Goal: Complete application form: Complete application form

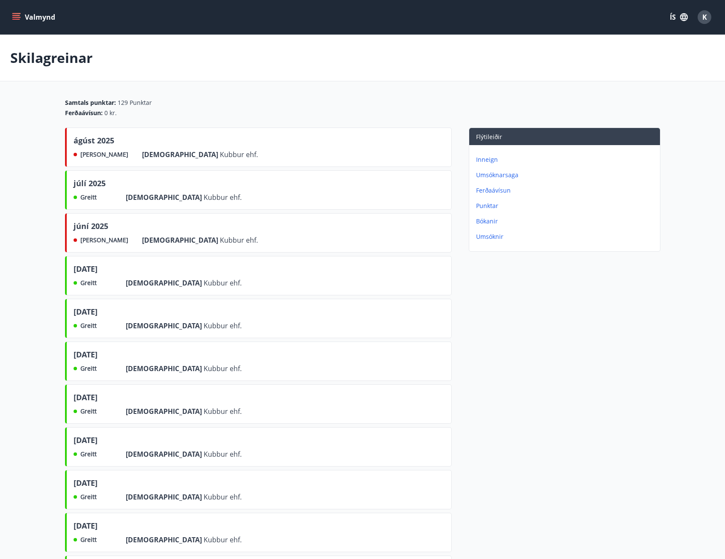
click at [53, 65] on p "Skilagreinar" at bounding box center [51, 57] width 83 height 19
drag, startPoint x: 42, startPoint y: 56, endPoint x: 45, endPoint y: 29, distance: 27.5
click at [42, 53] on p "Skilagreinar" at bounding box center [51, 57] width 83 height 19
click at [46, 18] on button "Valmynd" at bounding box center [34, 16] width 48 height 15
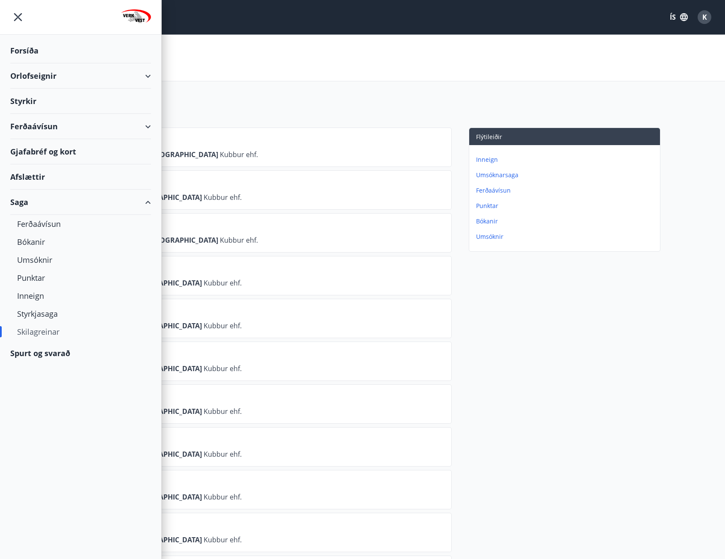
drag, startPoint x: 307, startPoint y: 27, endPoint x: 256, endPoint y: 27, distance: 50.5
click at [306, 27] on div "Valmynd ÍS K" at bounding box center [362, 17] width 725 height 34
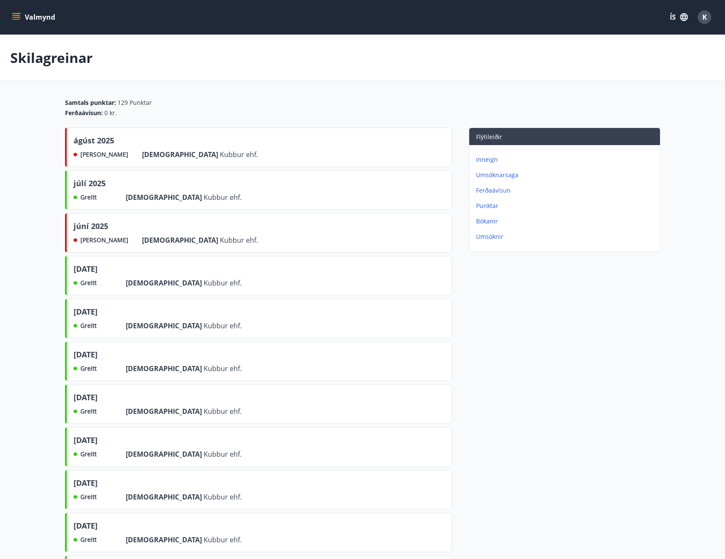
click at [25, 7] on div "Valmynd ÍS K" at bounding box center [362, 17] width 705 height 21
click at [20, 11] on button "Valmynd" at bounding box center [34, 16] width 48 height 15
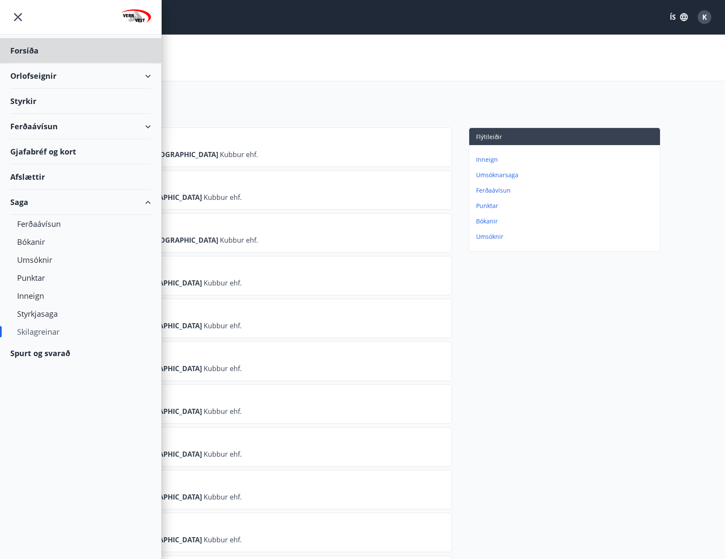
click at [30, 104] on div "Styrkir" at bounding box center [80, 101] width 141 height 25
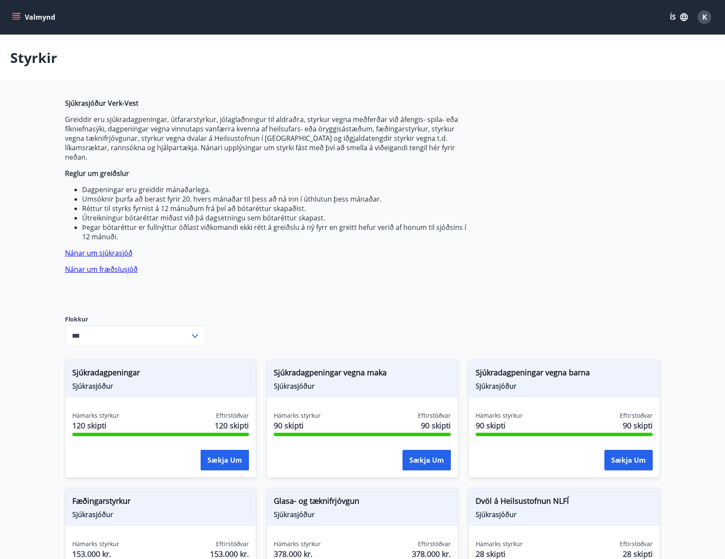
type input "***"
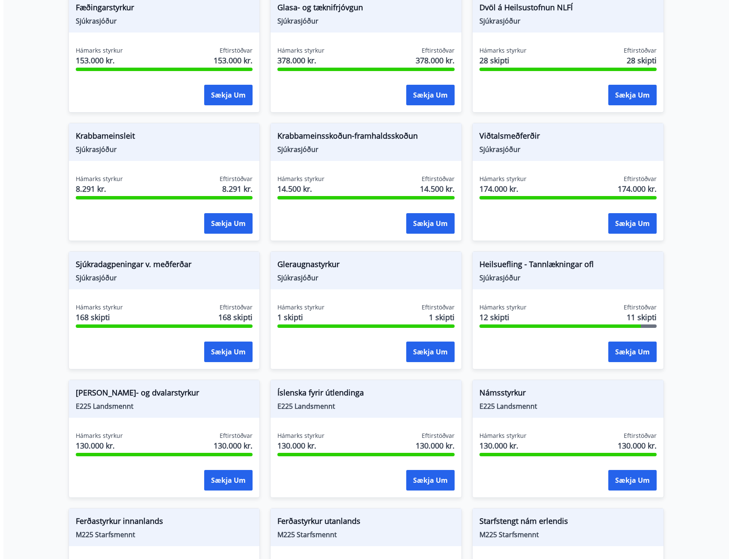
scroll to position [514, 0]
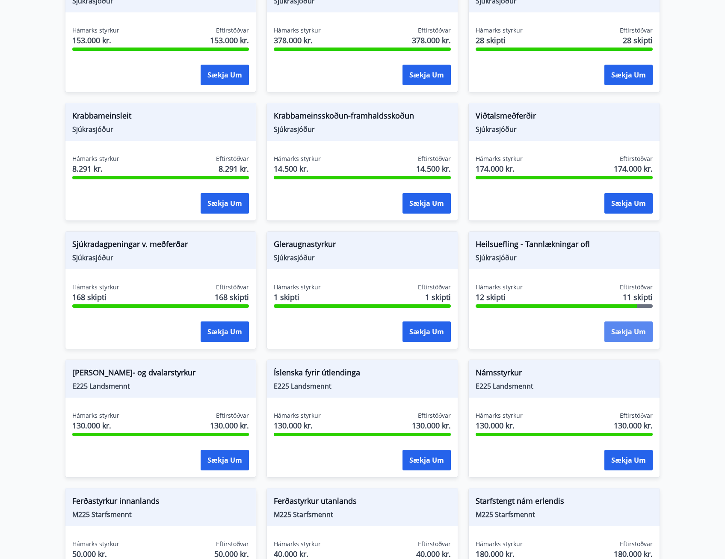
click at [634, 322] on button "Sækja um" at bounding box center [629, 331] width 48 height 21
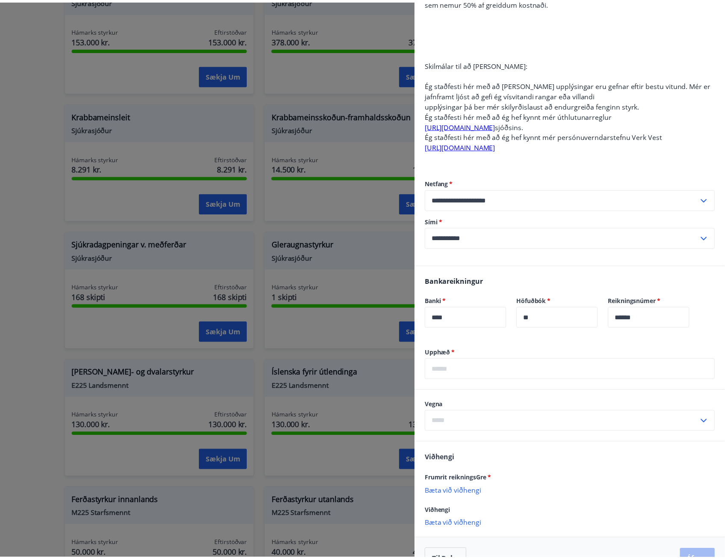
scroll to position [257, 0]
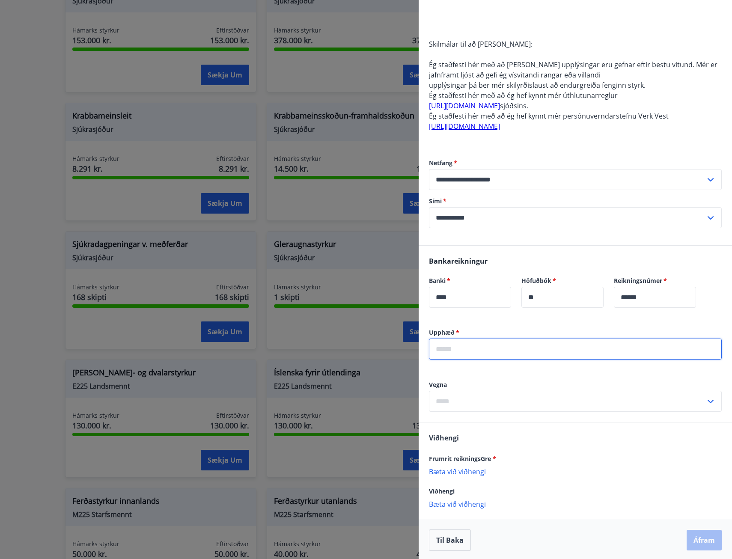
click at [460, 355] on input "text" at bounding box center [575, 349] width 293 height 21
click at [282, 342] on div at bounding box center [366, 279] width 732 height 559
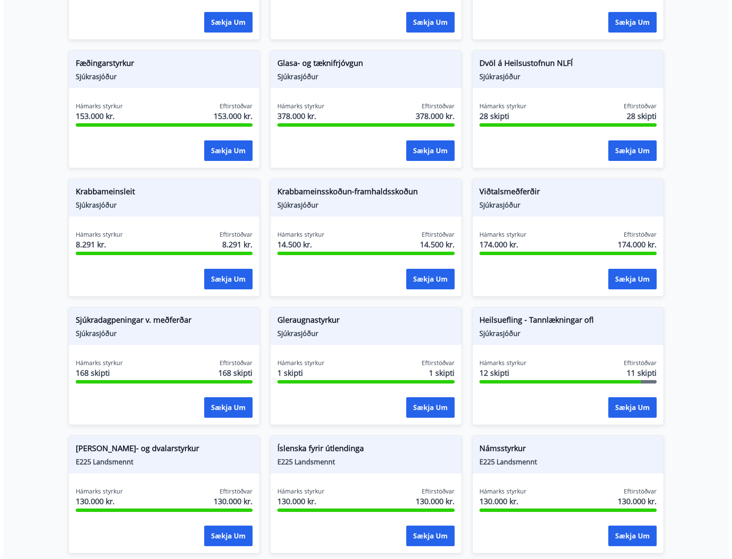
scroll to position [428, 0]
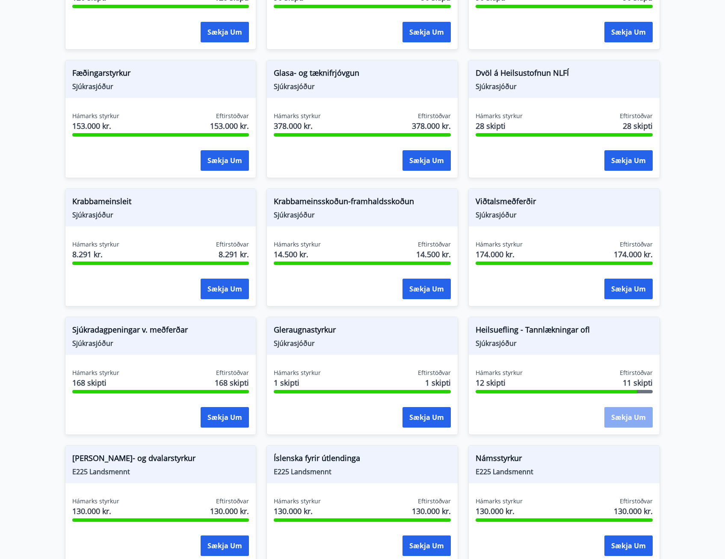
click at [631, 412] on button "Sækja um" at bounding box center [629, 417] width 48 height 21
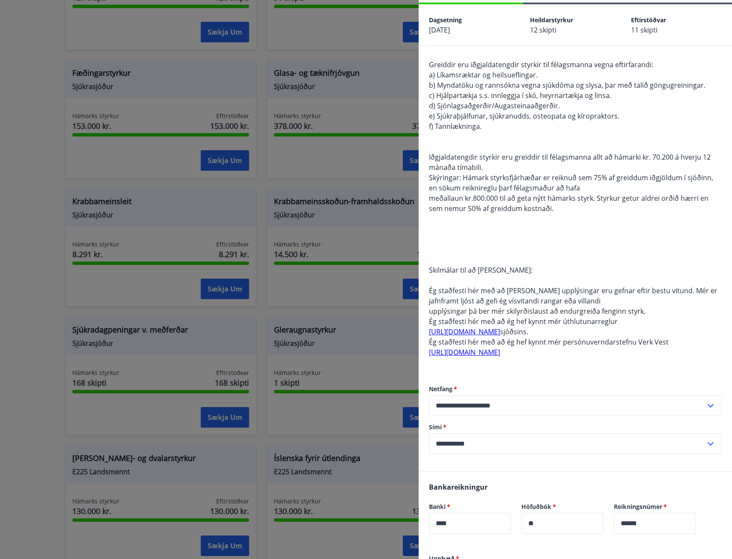
scroll to position [171, 0]
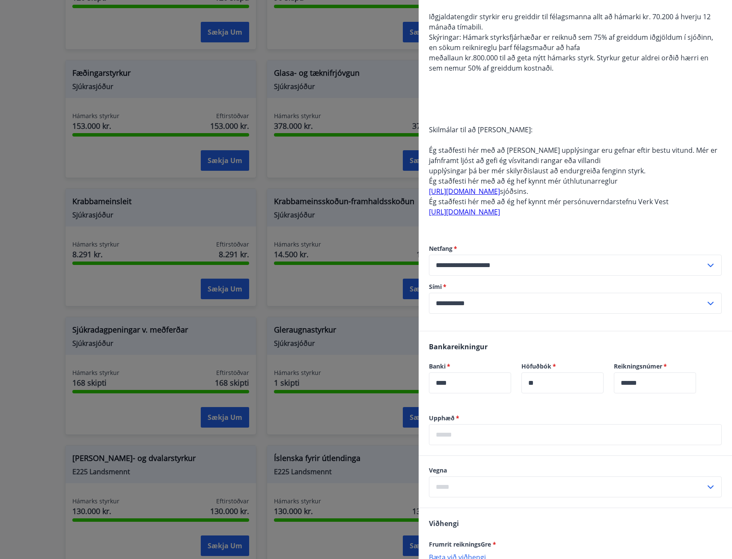
click at [497, 442] on input "text" at bounding box center [575, 434] width 293 height 21
type input "*****"
click at [439, 488] on input "text" at bounding box center [567, 486] width 276 height 21
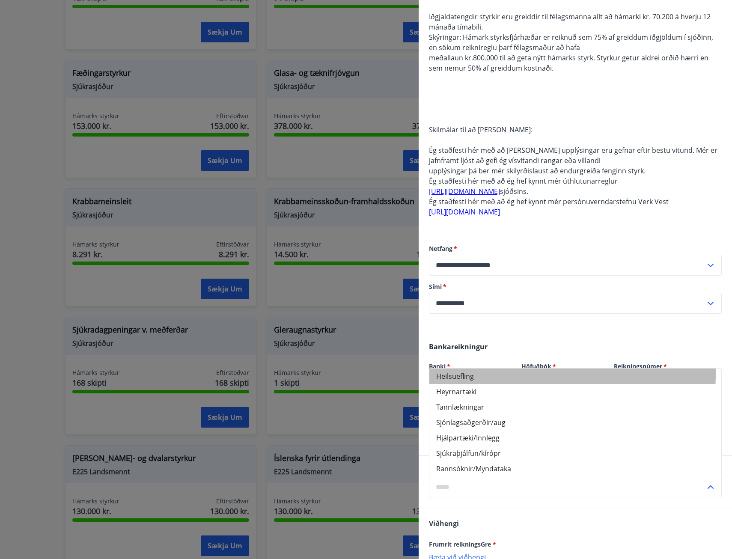
click at [476, 373] on li "Heilsuefling" at bounding box center [575, 375] width 292 height 15
type input "**********"
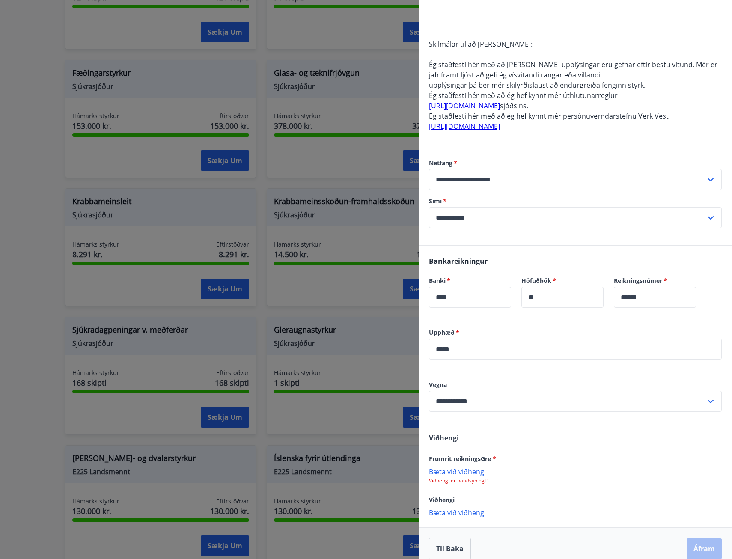
scroll to position [267, 0]
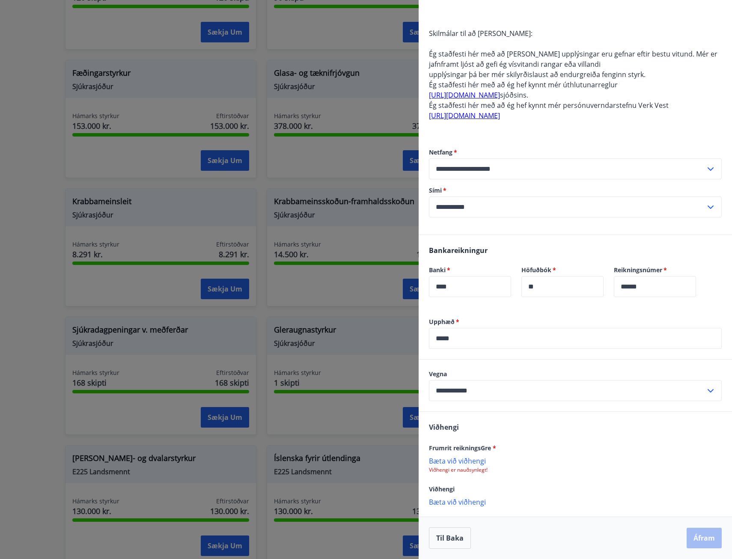
click at [477, 463] on p "Bæta við viðhengi" at bounding box center [575, 460] width 293 height 9
click at [620, 465] on div "worldclass_medlimirogaskriftir-invoice-3421742.pdf.pdf" at bounding box center [575, 465] width 293 height 18
click at [609, 462] on p "worldclass_medlimirogaskriftir-invoice-3421742.pdf.pdf" at bounding box center [522, 465] width 178 height 10
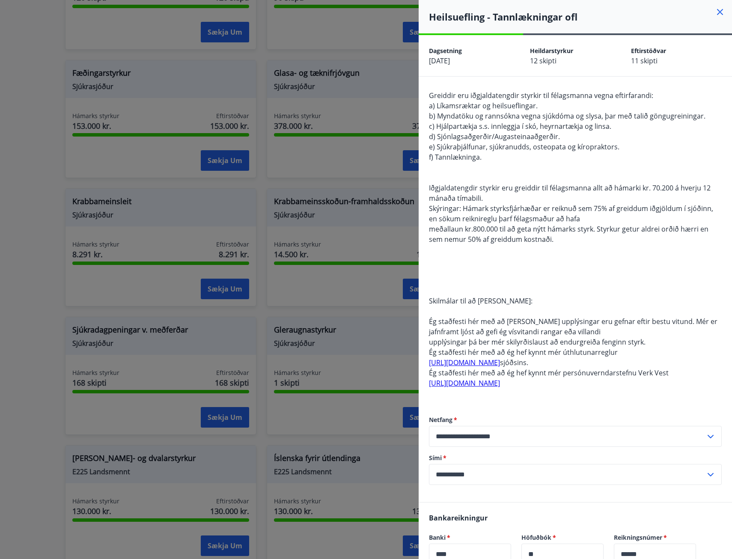
scroll to position [268, 0]
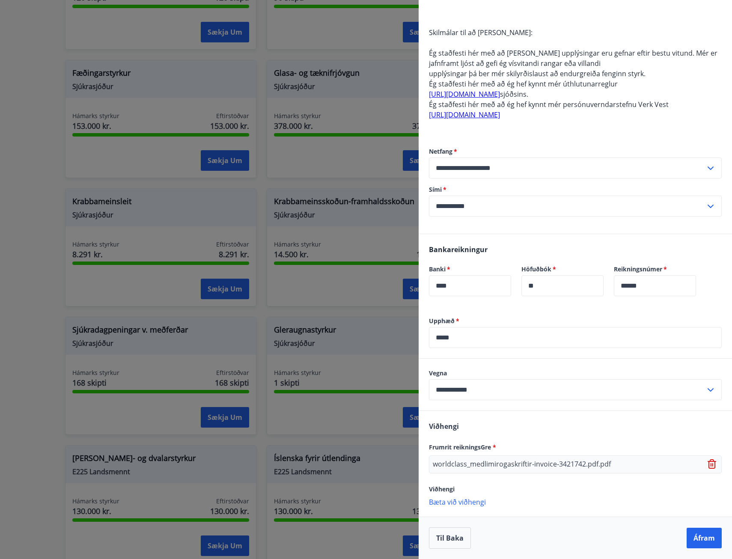
drag, startPoint x: 634, startPoint y: 461, endPoint x: 653, endPoint y: 460, distance: 18.9
click at [635, 460] on div "worldclass_medlimirogaskriftir-invoice-3421742.pdf.pdf" at bounding box center [575, 464] width 293 height 18
click at [701, 461] on div "worldclass_medlimirogaskriftir-invoice-3421742.pdf.pdf" at bounding box center [575, 464] width 293 height 18
click at [708, 461] on icon at bounding box center [711, 461] width 7 height 1
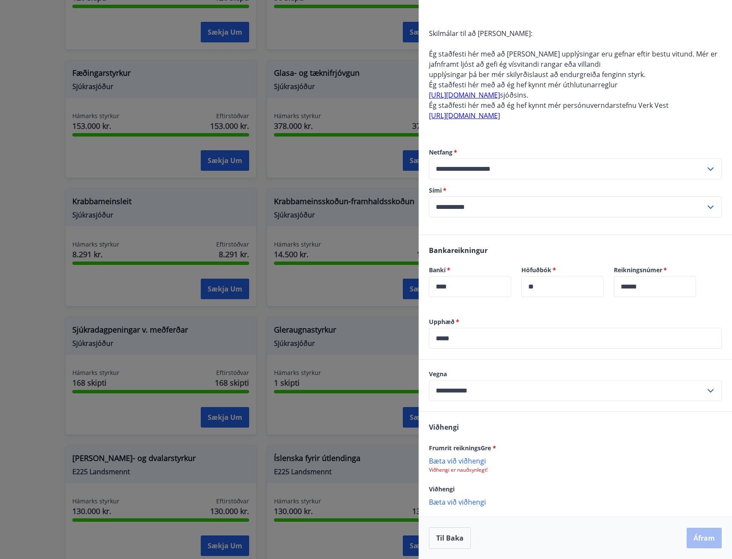
click at [527, 470] on p "Viðhengi er nauðsynlegt!" at bounding box center [575, 469] width 293 height 7
click at [466, 498] on div "Viðhengi Frumrit reikningsGre * [PERSON_NAME] við viðhengi Viðhengi er nauðsynl…" at bounding box center [575, 464] width 313 height 104
click at [464, 500] on p "Bæta við viðhengi" at bounding box center [575, 501] width 293 height 9
drag, startPoint x: 548, startPoint y: 441, endPoint x: 554, endPoint y: 438, distance: 7.1
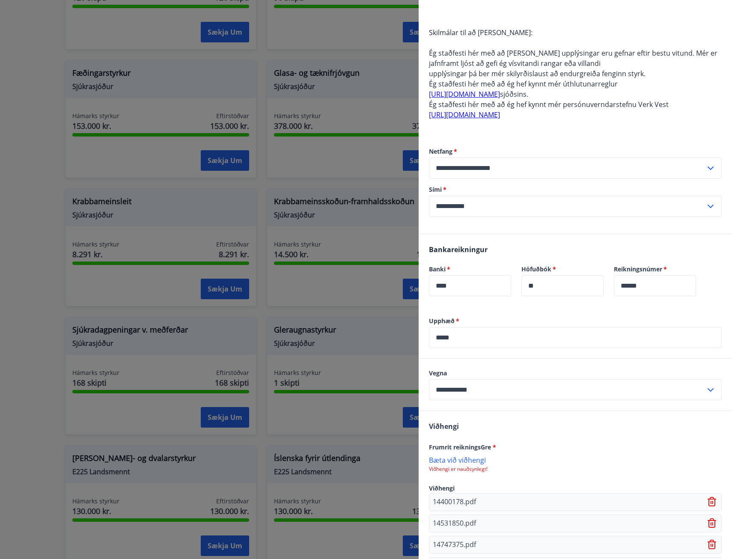
click at [548, 441] on div "Viðhengi Frumrit reikningsGre * [PERSON_NAME] við viðhengi Viðhengi er nauðsynl…" at bounding box center [575, 547] width 313 height 272
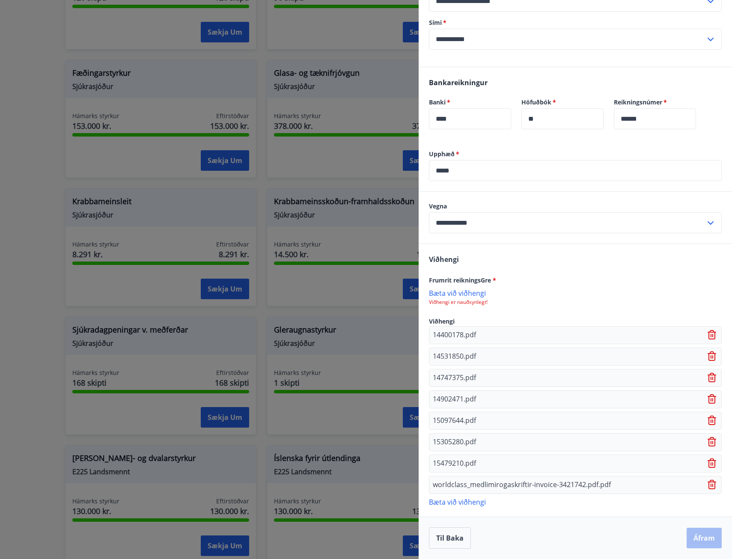
click at [580, 269] on div "Viðhengi Frumrit reikningsGre * [PERSON_NAME] við viðhengi Viðhengi er nauðsynl…" at bounding box center [575, 380] width 313 height 272
click at [477, 294] on p "Bæta við viðhengi" at bounding box center [575, 292] width 293 height 9
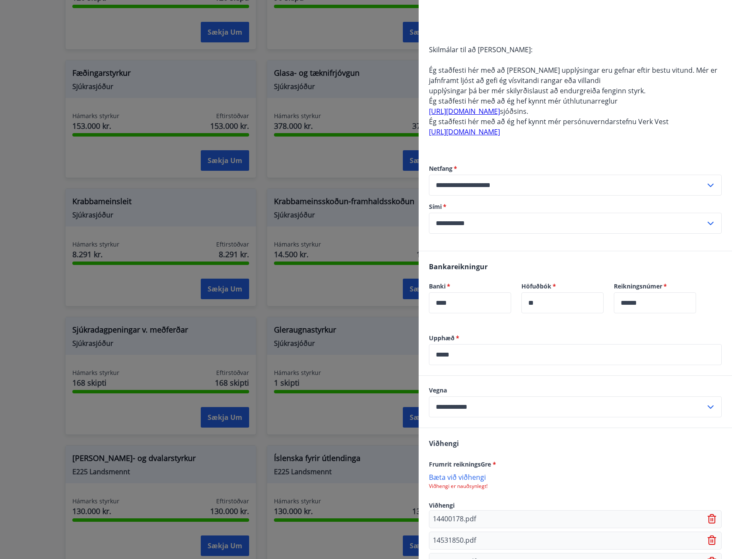
scroll to position [350, 0]
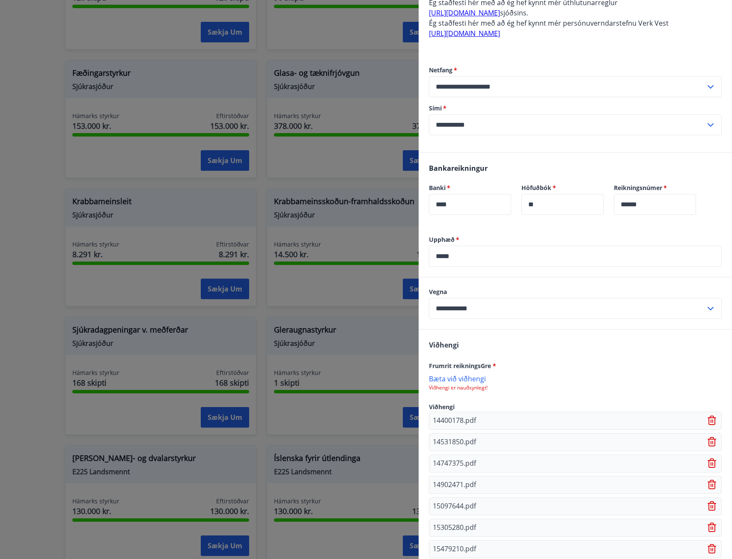
click at [603, 357] on div "Viðhengi Frumrit reikningsGre * [PERSON_NAME] við viðhengi Viðhengi er nauðsynl…" at bounding box center [575, 466] width 313 height 272
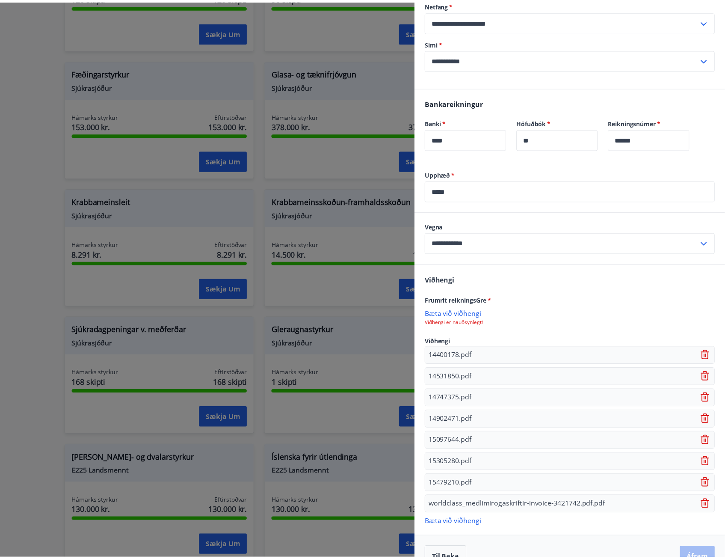
scroll to position [435, 0]
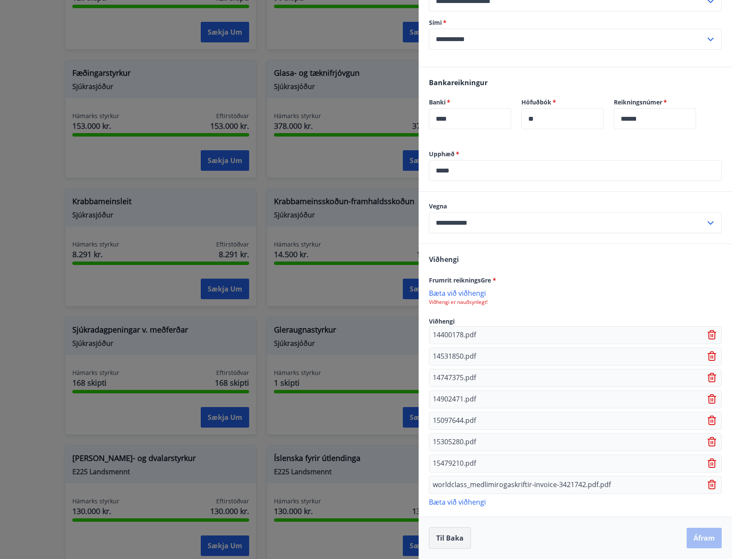
click at [461, 537] on button "Til baka" at bounding box center [450, 537] width 42 height 21
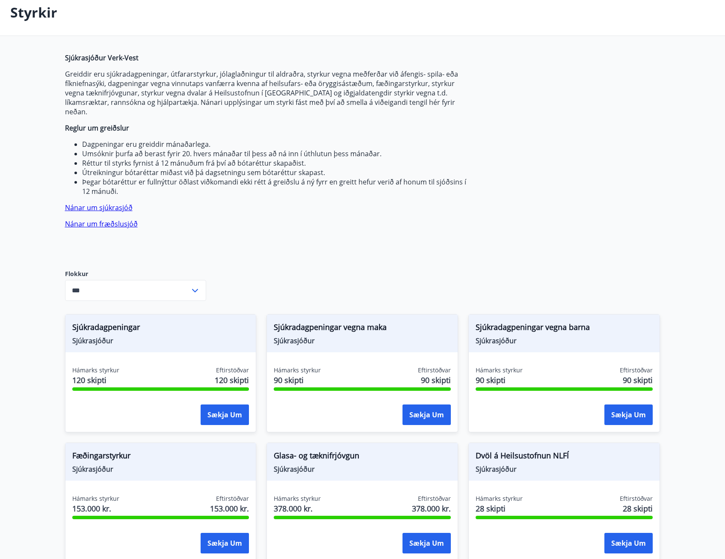
scroll to position [0, 0]
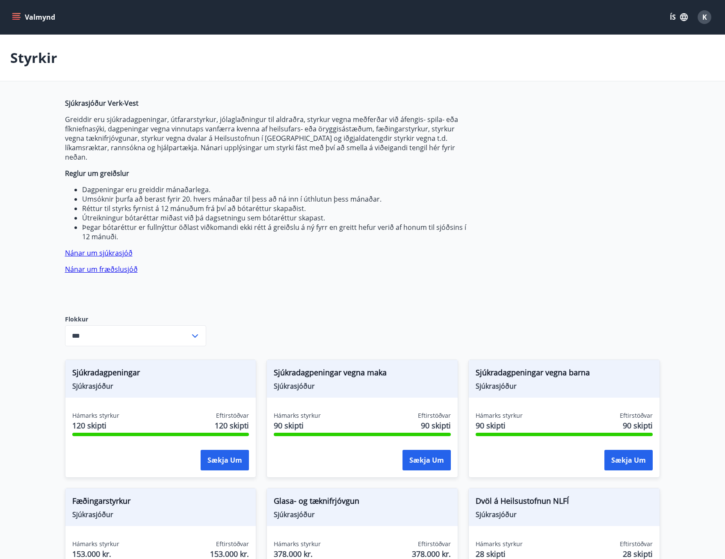
click at [16, 19] on icon "menu" at bounding box center [16, 19] width 8 height 1
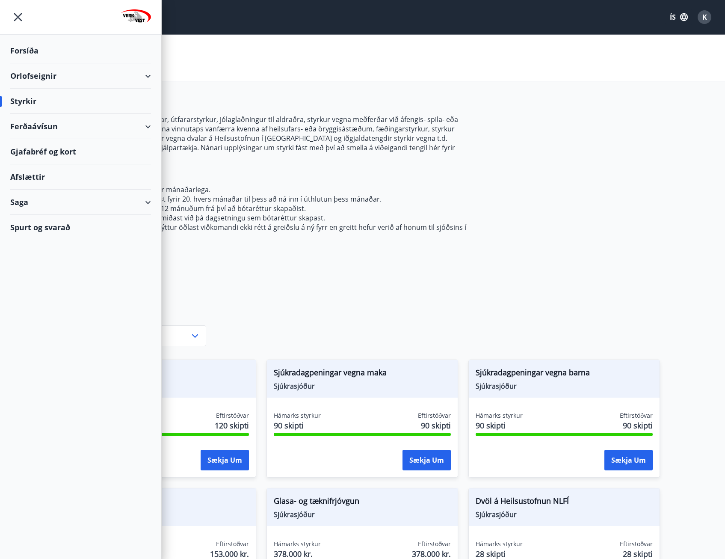
click at [45, 196] on div "Saga" at bounding box center [80, 202] width 141 height 25
drag, startPoint x: 39, startPoint y: 311, endPoint x: 31, endPoint y: 312, distance: 7.5
click at [31, 312] on div "Styrkjasaga" at bounding box center [80, 314] width 127 height 18
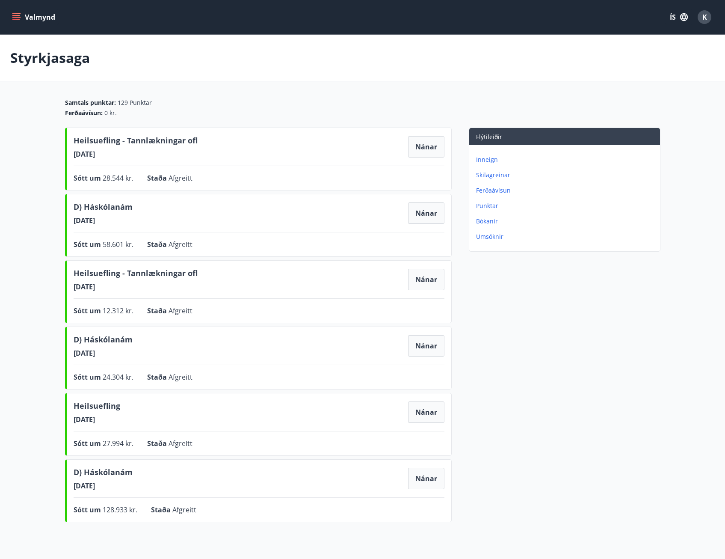
click at [314, 166] on hr at bounding box center [259, 166] width 371 height 0
click at [410, 153] on button "Nánar" at bounding box center [426, 146] width 36 height 21
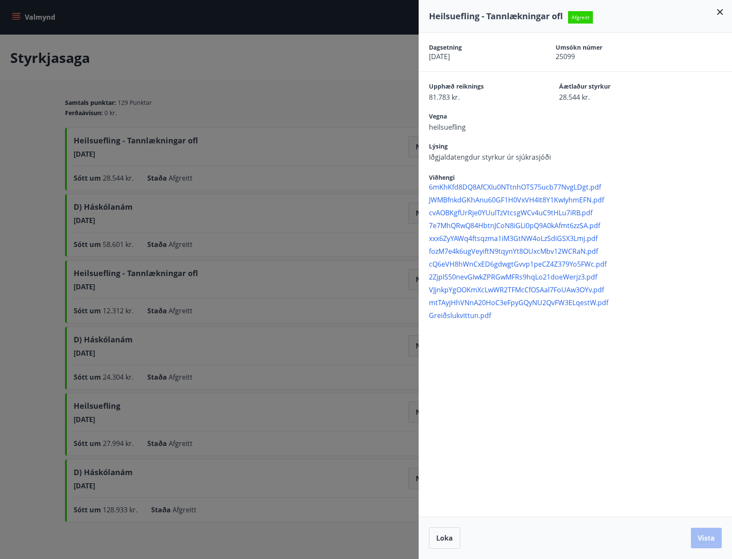
drag, startPoint x: 39, startPoint y: 138, endPoint x: 51, endPoint y: 95, distance: 43.8
click at [40, 134] on div at bounding box center [366, 279] width 732 height 559
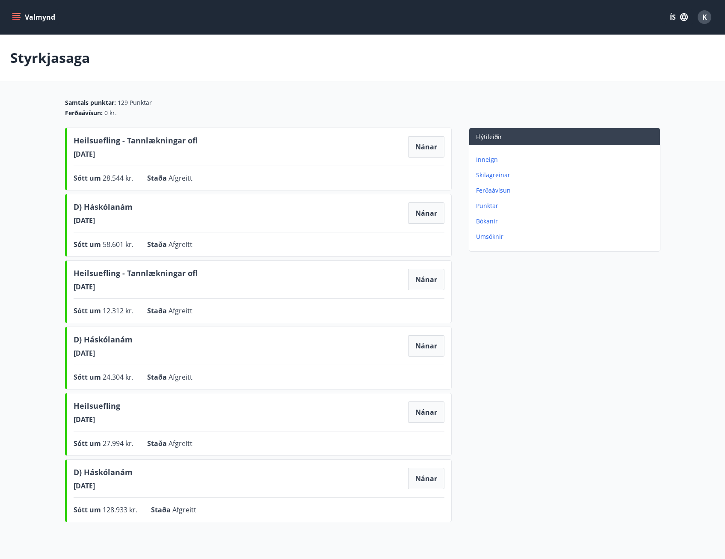
click at [47, 52] on p "Styrkjasaga" at bounding box center [50, 57] width 80 height 19
click at [51, 27] on div "Valmynd ÍS K" at bounding box center [362, 17] width 725 height 34
drag, startPoint x: 45, startPoint y: 15, endPoint x: 43, endPoint y: 19, distance: 5.2
click at [45, 16] on button "Valmynd" at bounding box center [34, 16] width 48 height 15
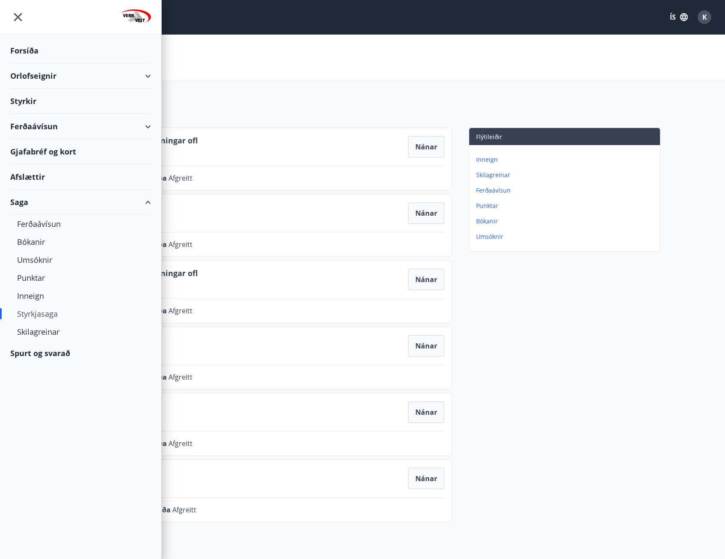
click at [45, 100] on div "Styrkir" at bounding box center [80, 101] width 141 height 25
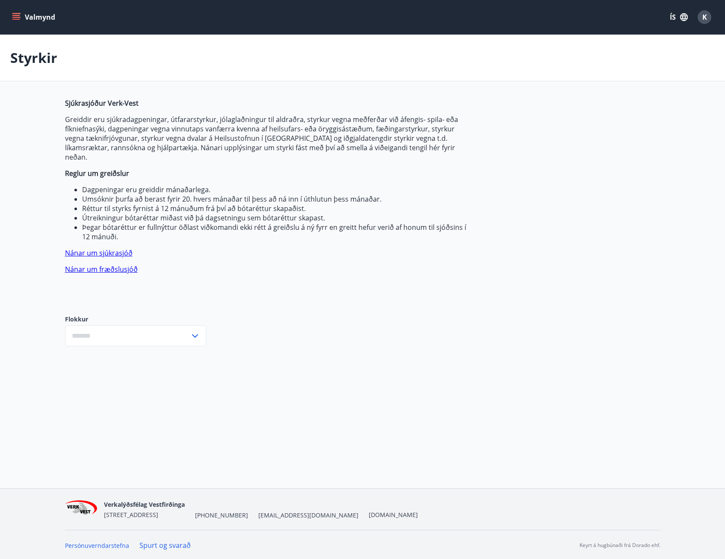
type input "***"
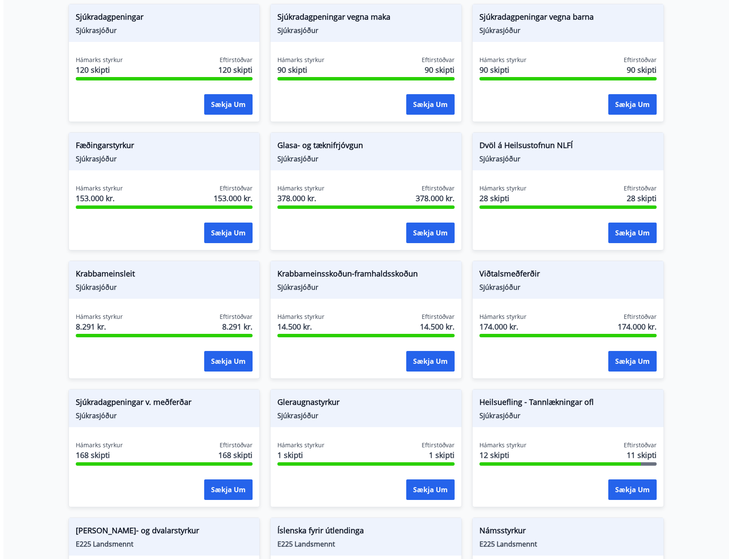
scroll to position [334, 0]
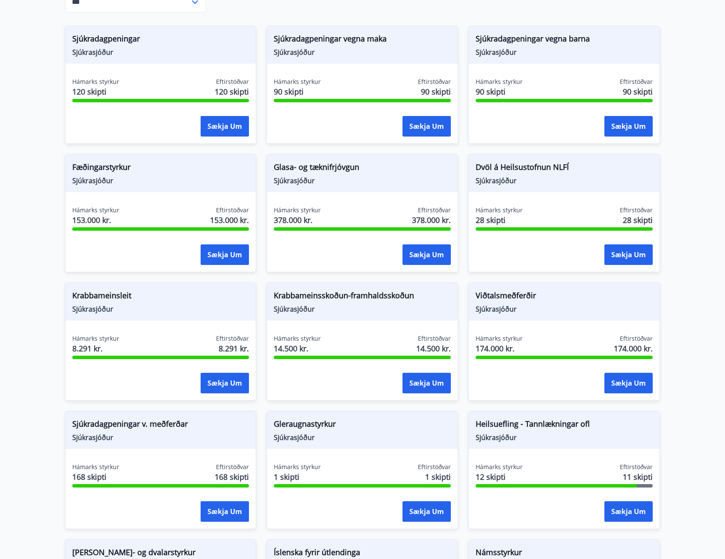
click at [627, 490] on div "Hámarks styrkur 12 skipti Eftirstöðvar 11 skipti Sækja um" at bounding box center [564, 494] width 191 height 62
click at [628, 501] on button "Sækja um" at bounding box center [629, 511] width 48 height 21
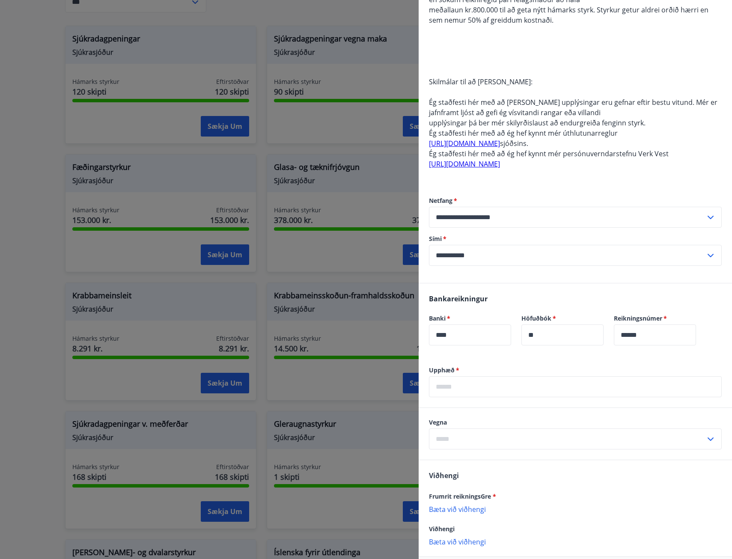
scroll to position [257, 0]
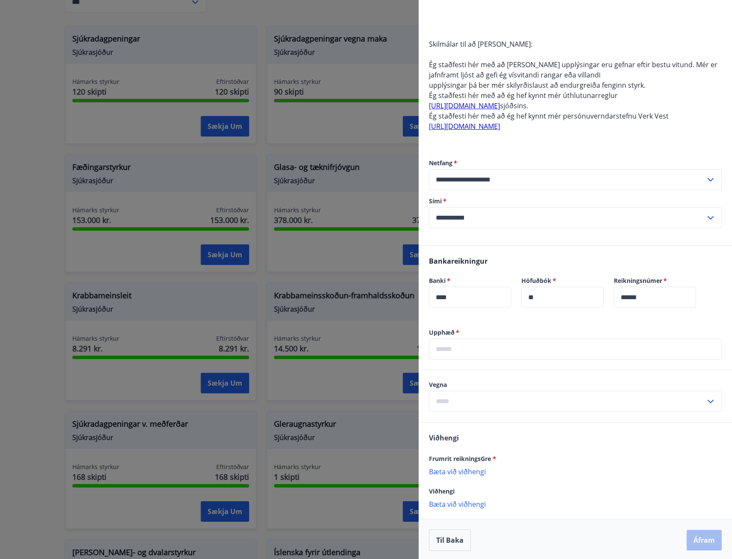
click at [491, 391] on input "text" at bounding box center [567, 401] width 276 height 21
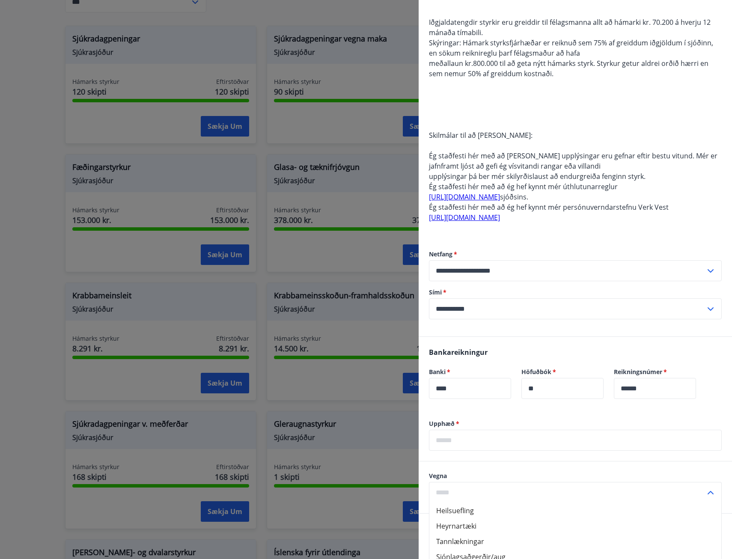
scroll to position [259, 0]
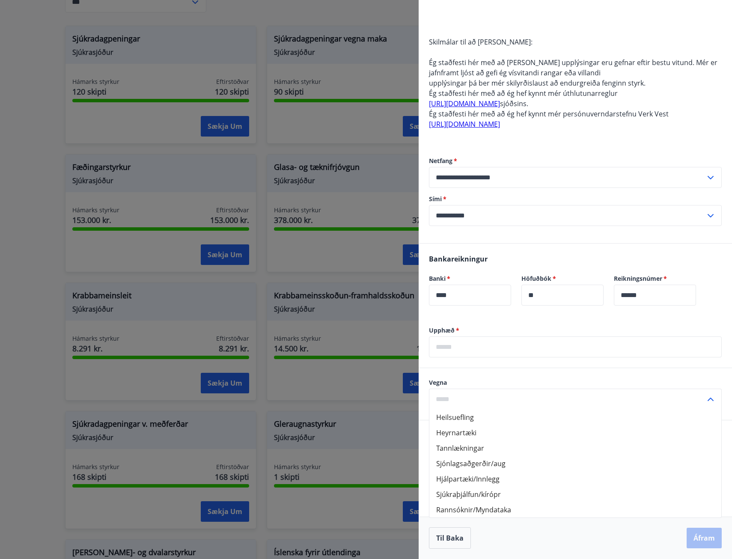
click at [460, 418] on li "Heilsuefling" at bounding box center [575, 417] width 292 height 15
type input "**********"
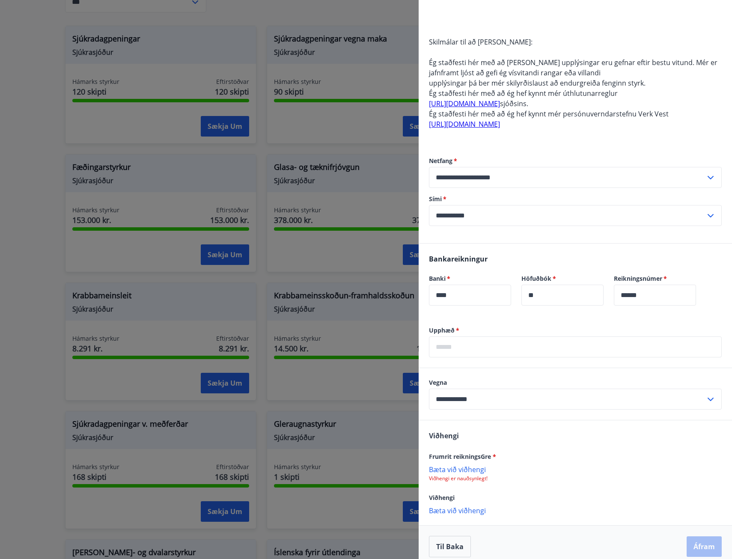
click at [462, 472] on p "Bæta við viðhengi" at bounding box center [575, 469] width 293 height 9
click at [528, 336] on input "text" at bounding box center [575, 346] width 293 height 21
type input "*****"
click at [494, 455] on span "*" at bounding box center [494, 456] width 3 height 8
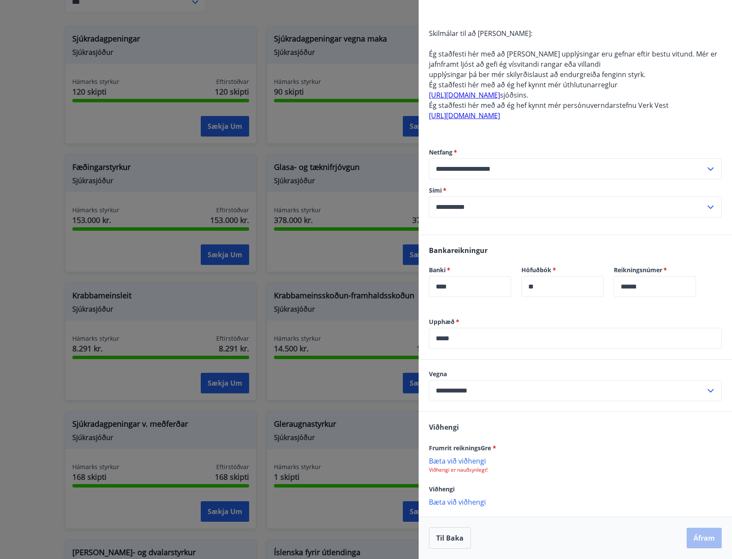
click at [471, 459] on p "Bæta við viðhengi" at bounding box center [575, 460] width 293 height 9
click at [467, 497] on div "[PERSON_NAME] reikningsGre * worldclass_medlimirogaskriftir-invoice-3421742.pdf…" at bounding box center [575, 464] width 313 height 105
click at [467, 505] on p "Bæta við viðhengi" at bounding box center [575, 502] width 293 height 9
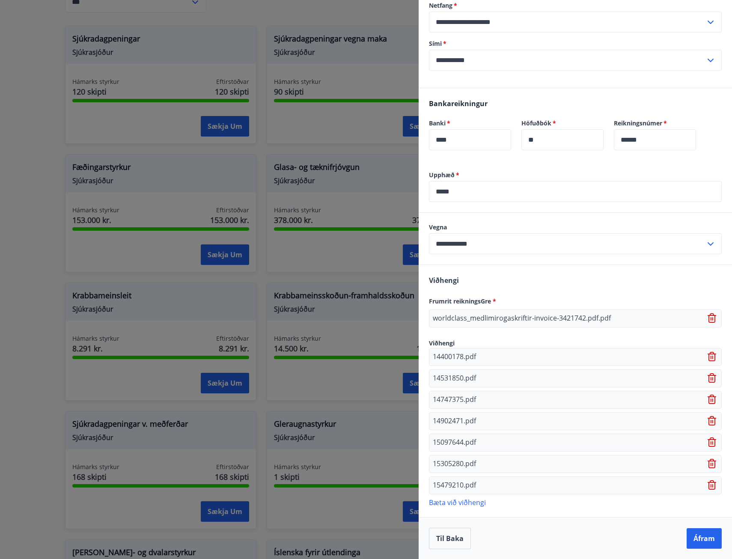
scroll to position [415, 0]
click at [478, 241] on input "**********" at bounding box center [567, 243] width 276 height 21
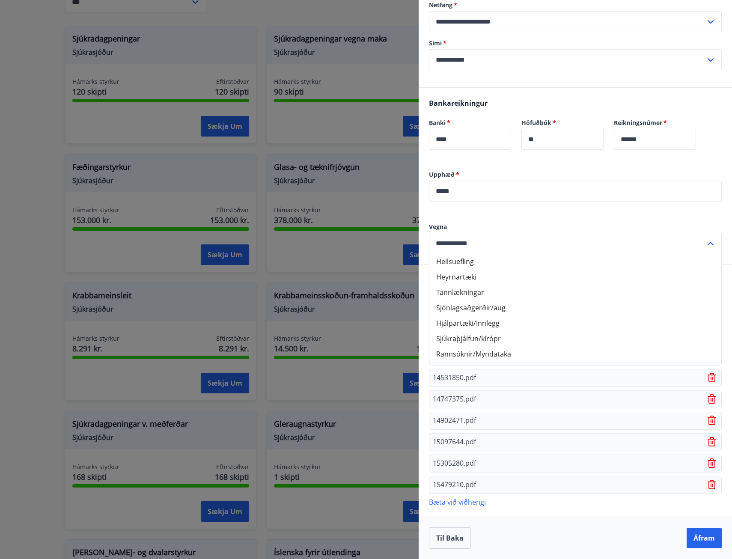
click at [505, 207] on div "Upphæð   * ***** ​" at bounding box center [575, 191] width 313 height 42
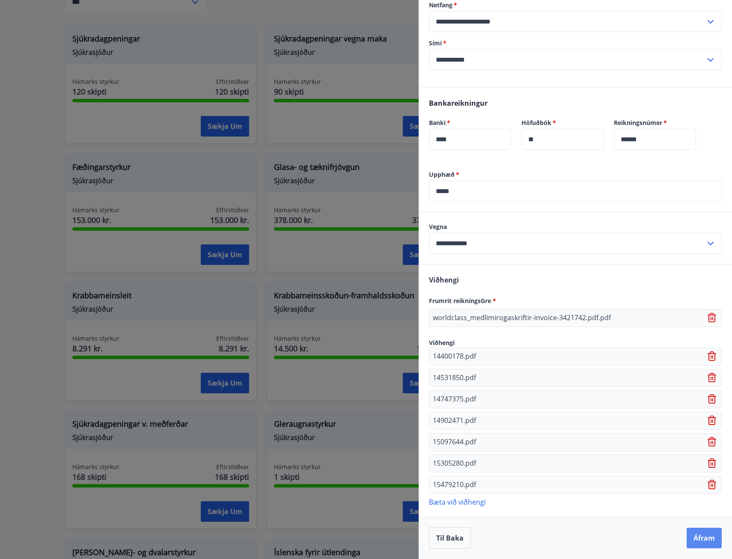
click at [702, 531] on button "Áfram" at bounding box center [703, 538] width 35 height 21
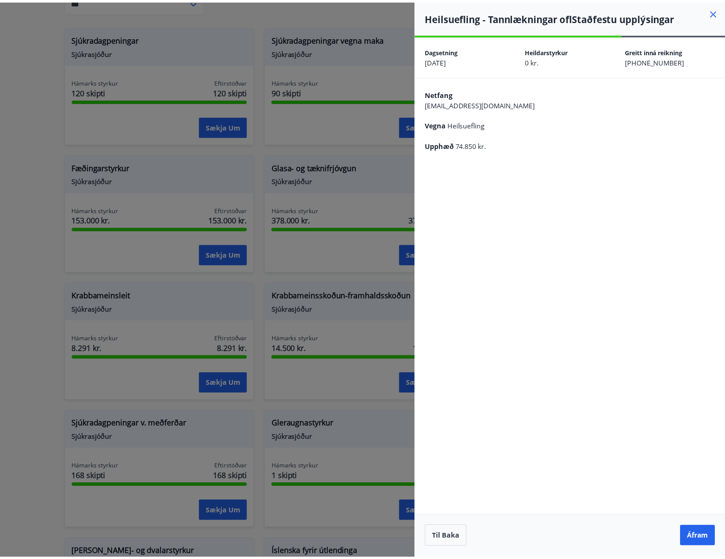
scroll to position [0, 0]
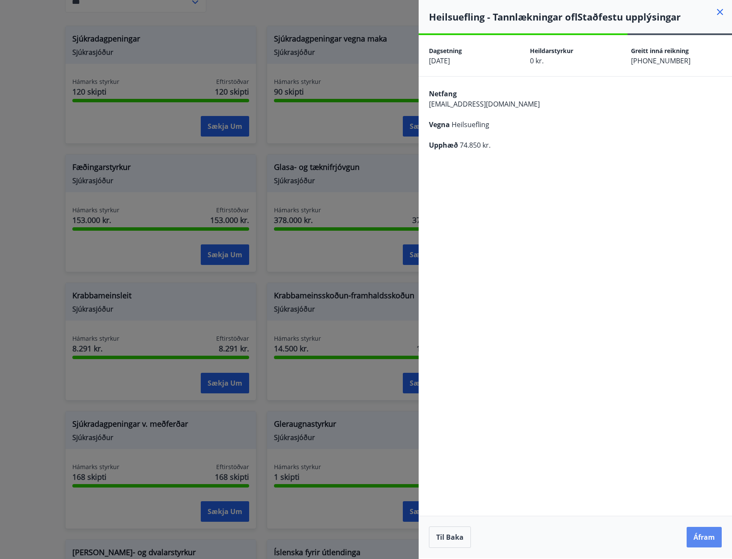
click at [706, 532] on button "Áfram" at bounding box center [703, 537] width 35 height 21
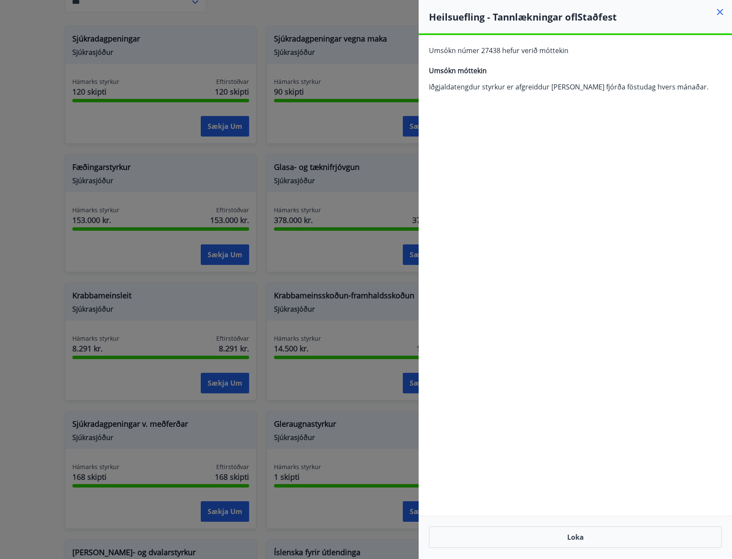
click at [121, 412] on div at bounding box center [366, 279] width 732 height 559
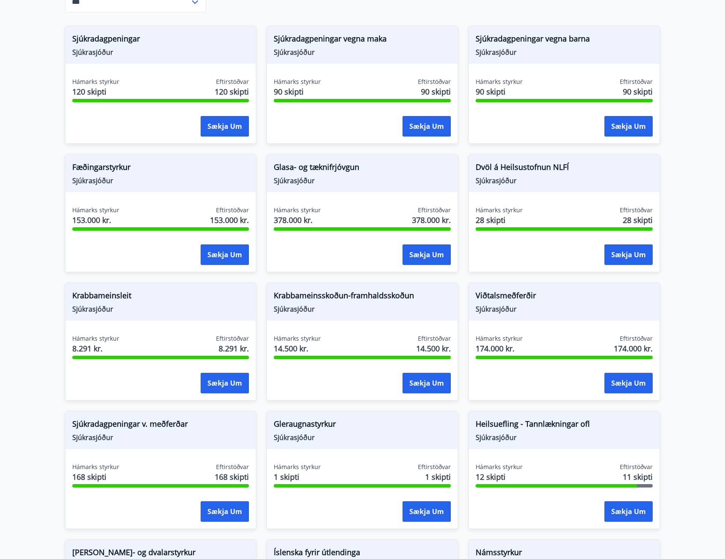
drag, startPoint x: 474, startPoint y: 293, endPoint x: 450, endPoint y: 299, distance: 24.7
click at [450, 299] on div "Sjúkradagpeningar Sjúkrasjóður Hámarks styrkur 120 skipti Eftirstöðvar 120 skip…" at bounding box center [358, 464] width 606 height 899
click at [521, 304] on span "Sjúkrasjóður" at bounding box center [564, 308] width 177 height 9
click at [478, 290] on span "Viðtalsmeðferðir" at bounding box center [564, 297] width 177 height 15
click at [642, 378] on button "Sækja um" at bounding box center [629, 383] width 48 height 21
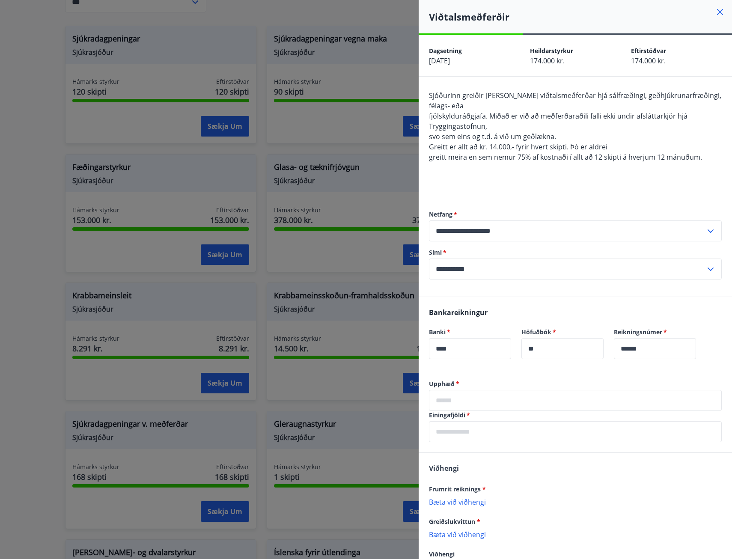
click at [336, 167] on div at bounding box center [366, 279] width 732 height 559
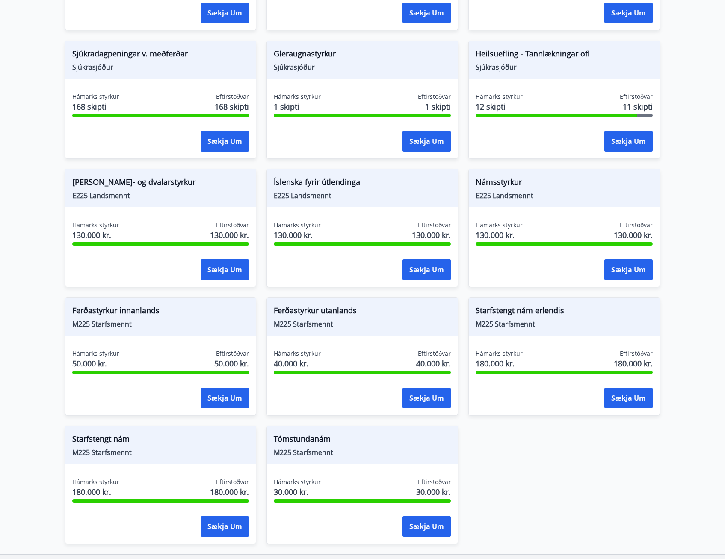
scroll to position [762, 0]
